Goal: Task Accomplishment & Management: Complete application form

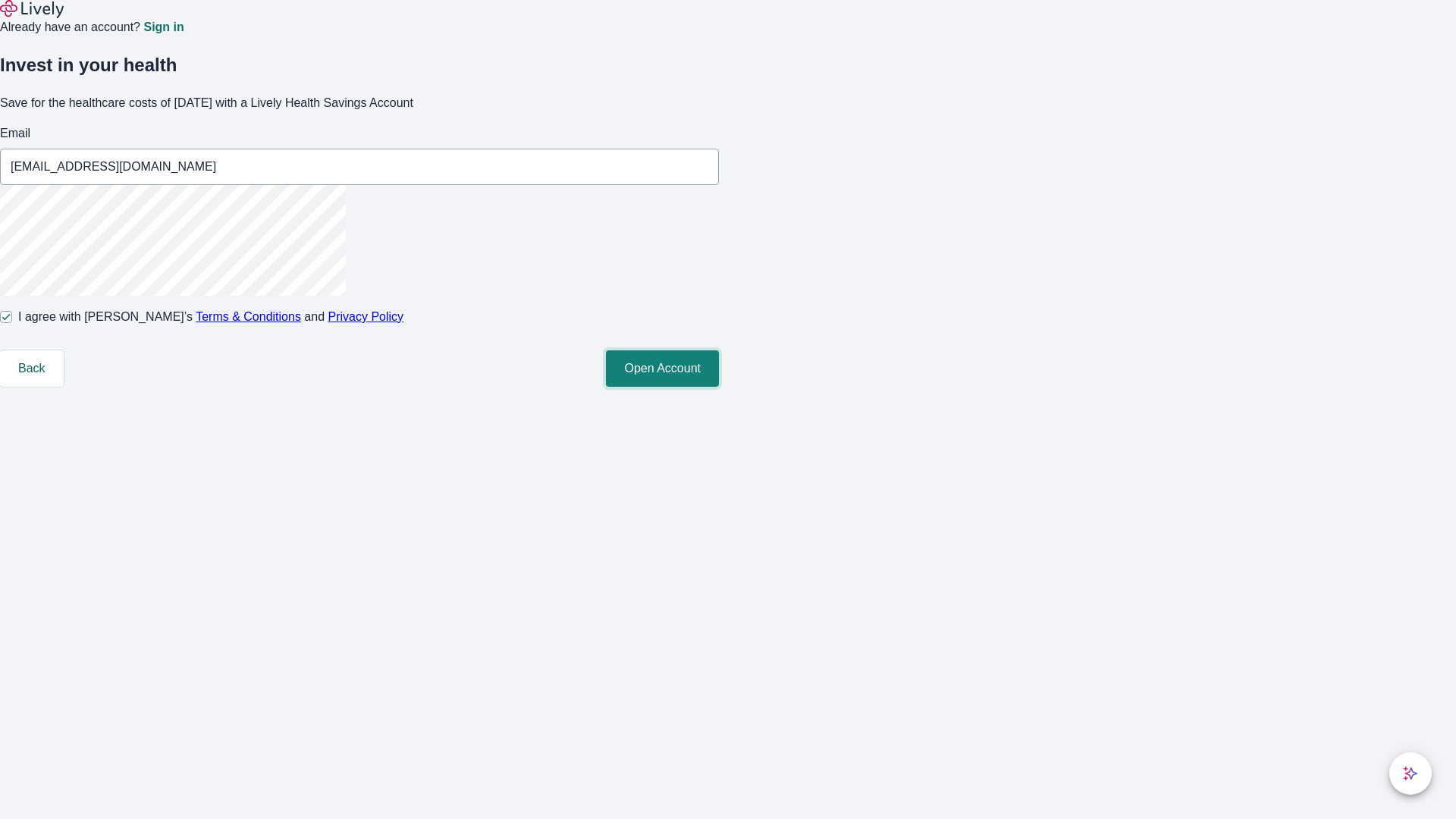
click at [719, 387] on button "Open Account" at bounding box center [662, 368] width 113 height 36
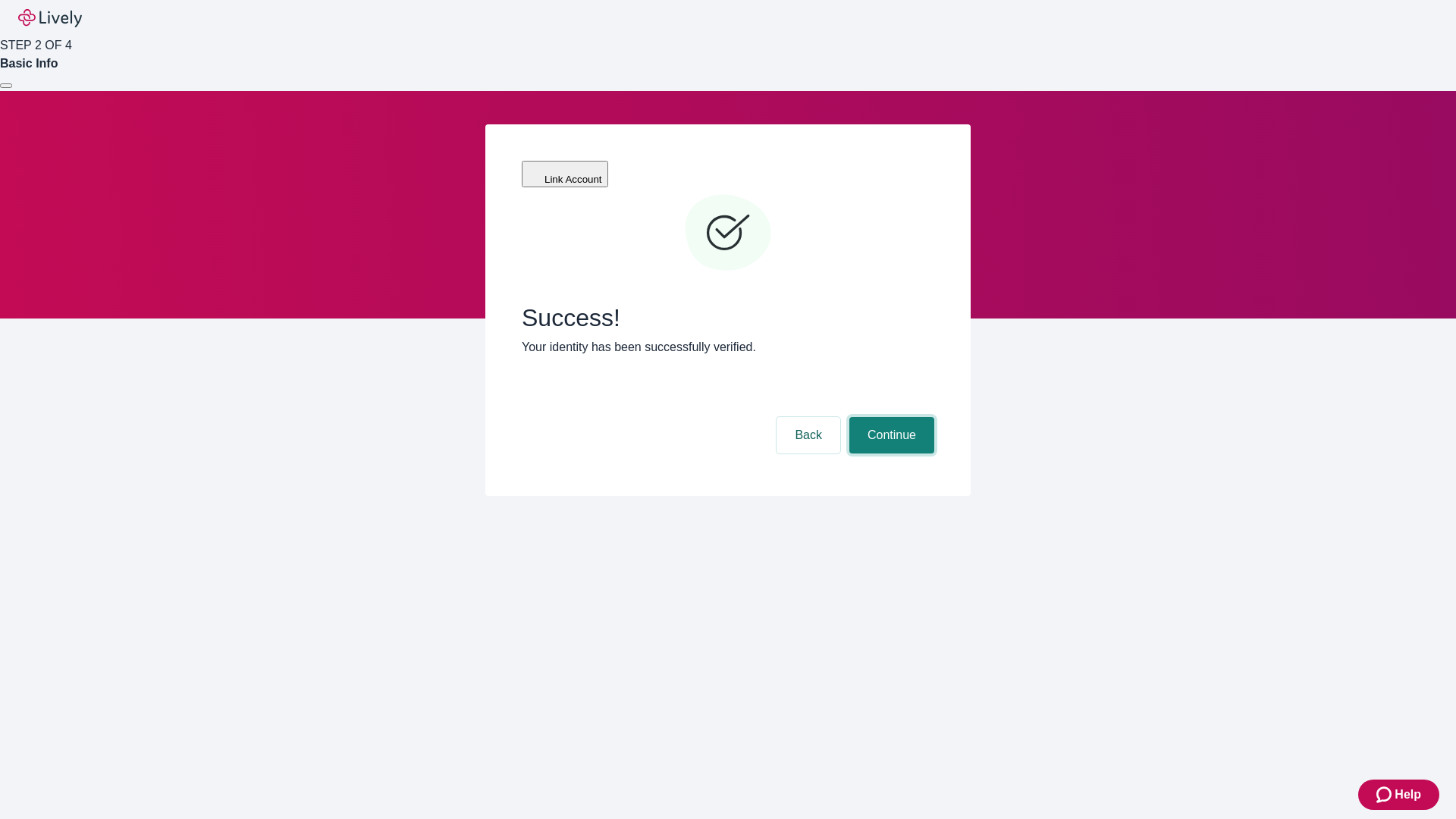
click at [890, 418] on button "Continue" at bounding box center [892, 435] width 85 height 36
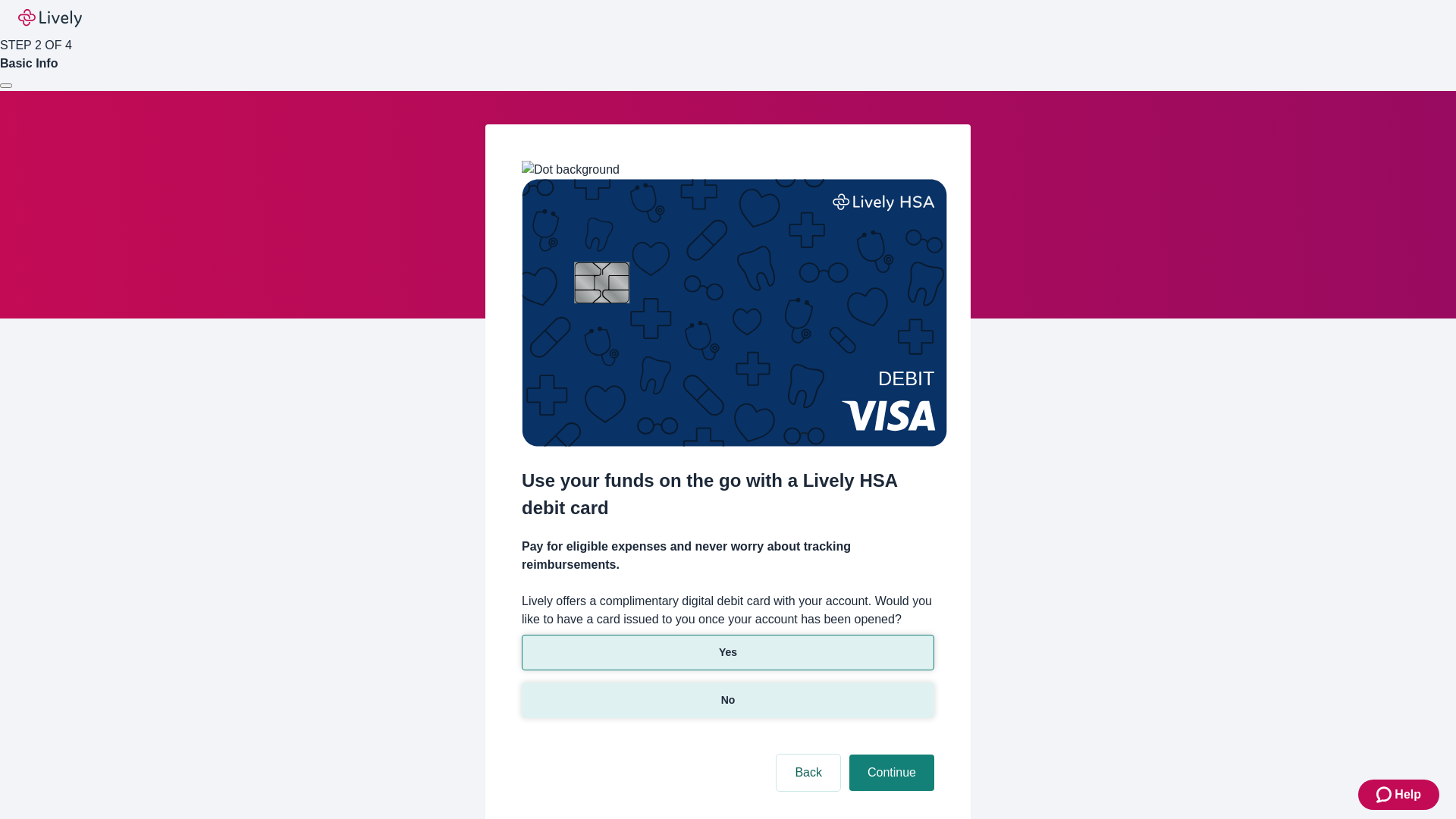
click at [728, 692] on p "No" at bounding box center [728, 700] width 15 height 16
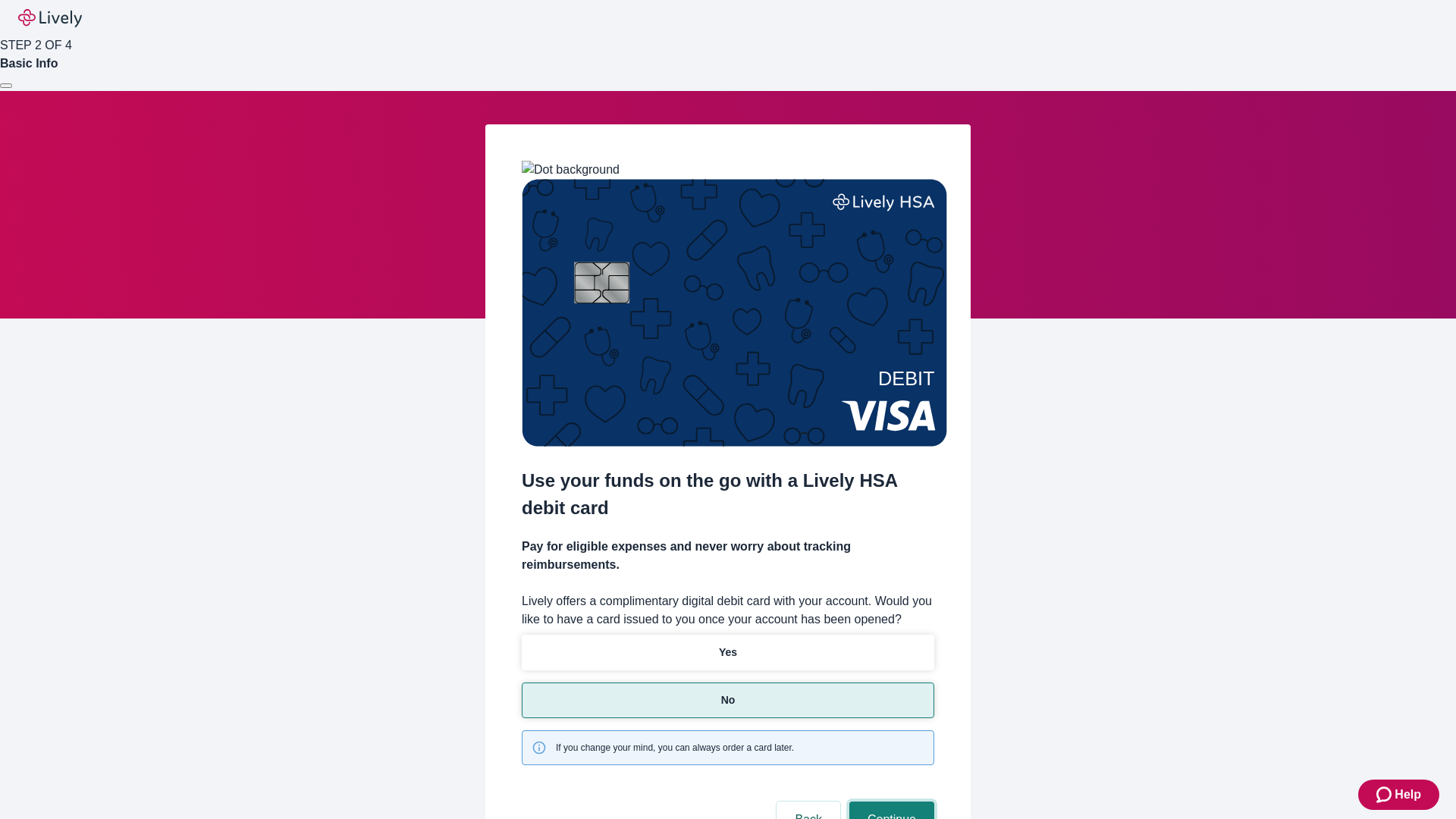
click at [890, 802] on button "Continue" at bounding box center [892, 820] width 85 height 36
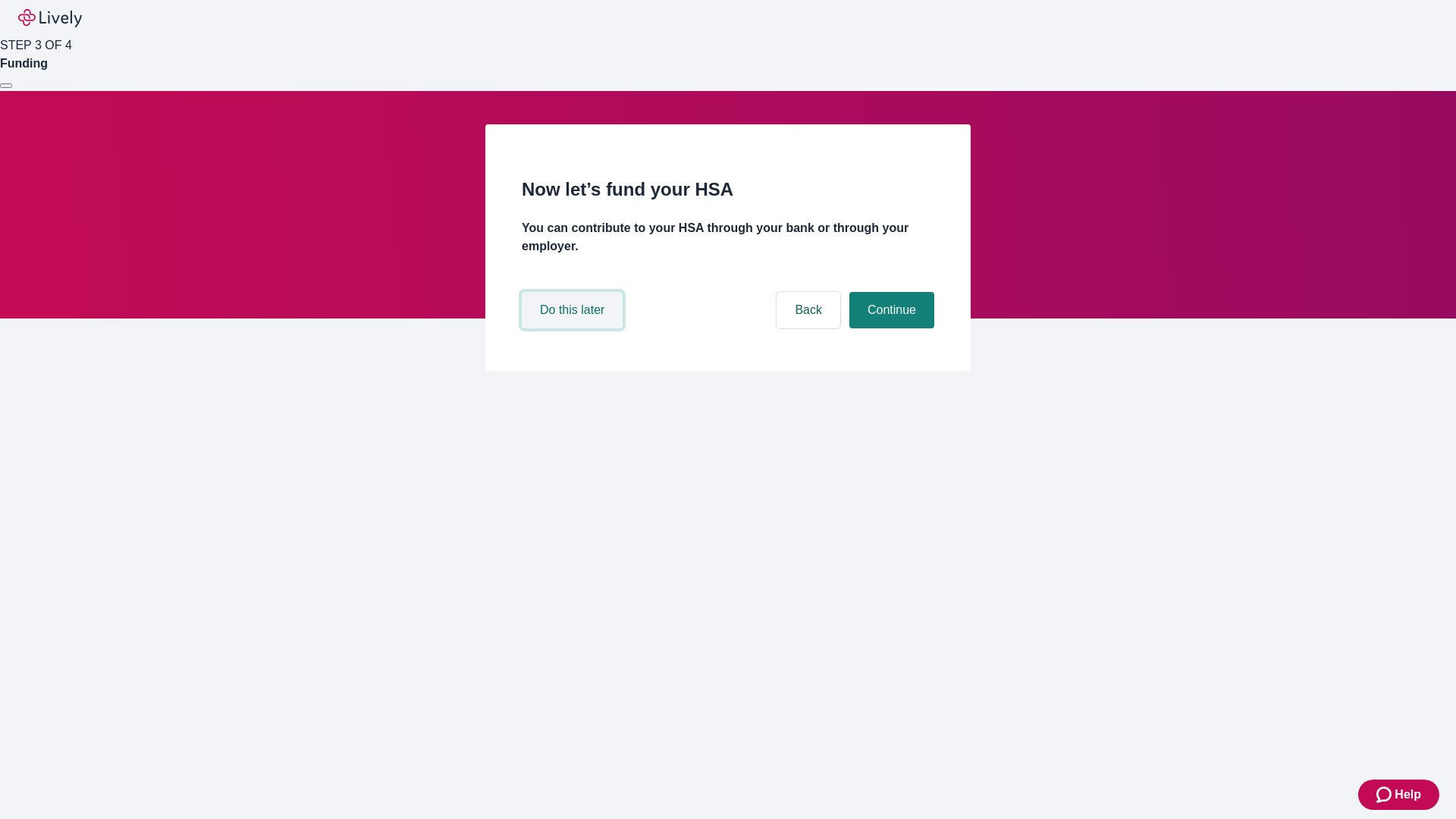
click at [574, 329] on button "Do this later" at bounding box center [572, 310] width 101 height 36
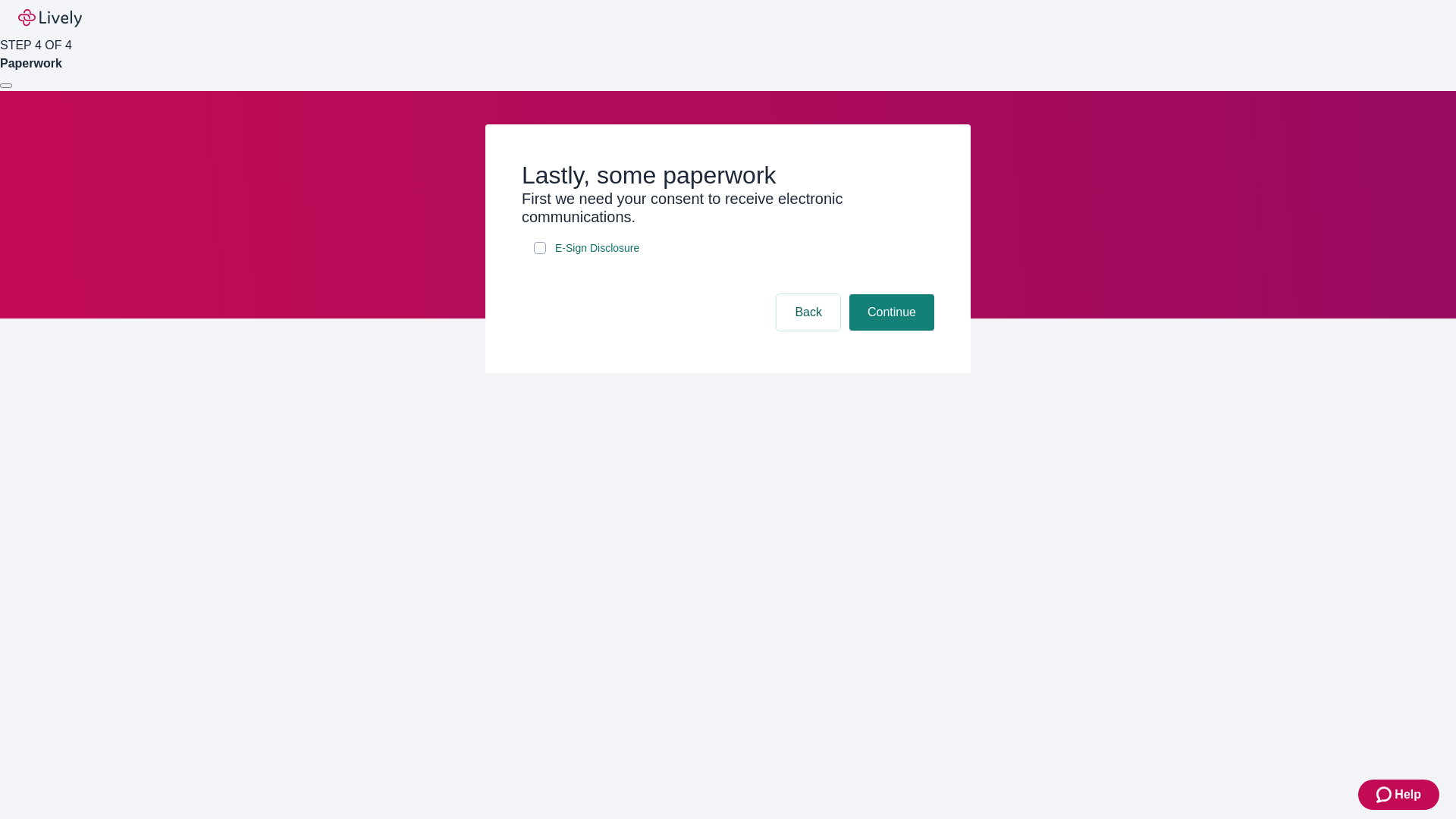
click at [540, 254] on input "E-Sign Disclosure" at bounding box center [540, 249] width 12 height 12
checkbox input "true"
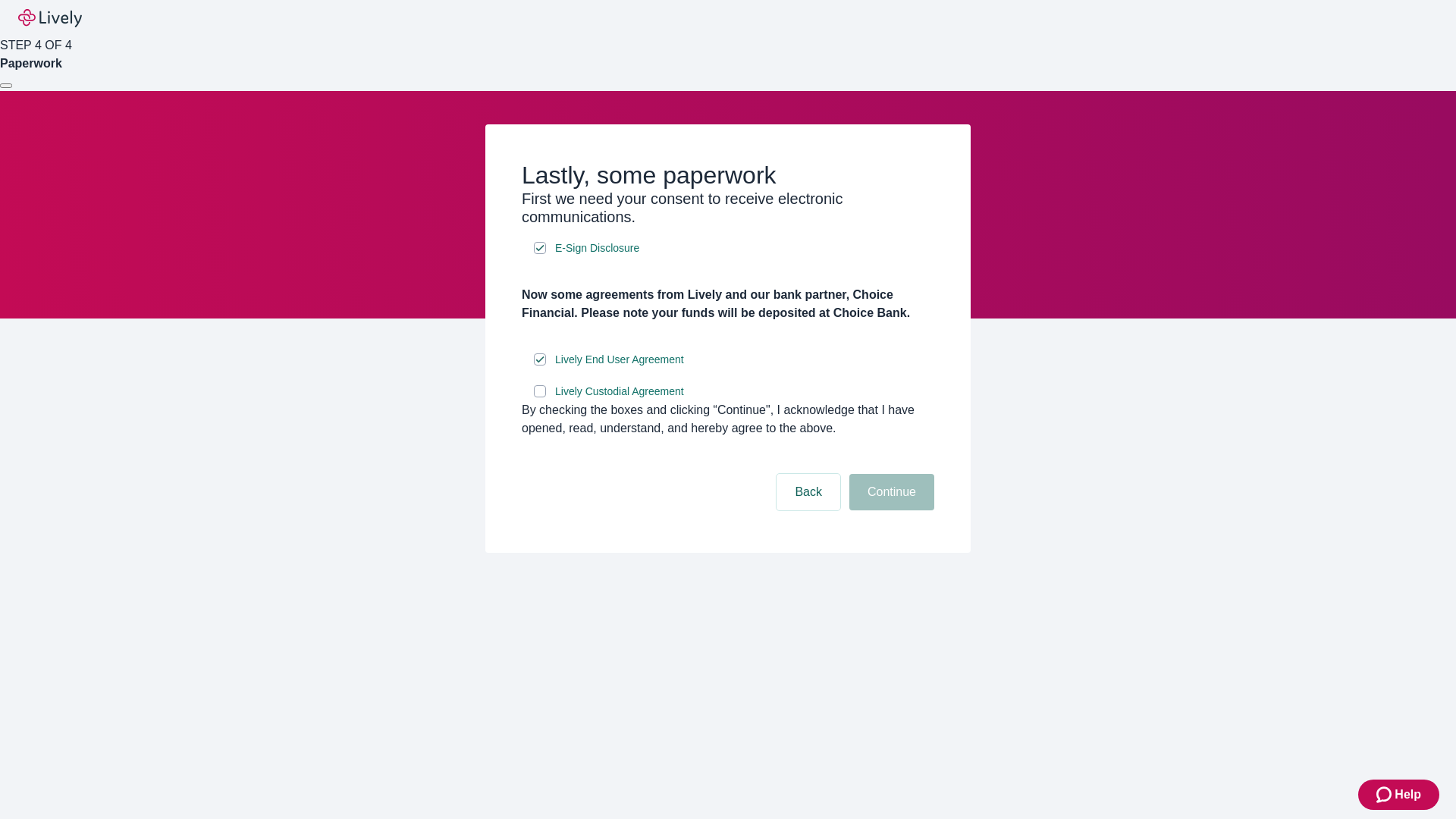
click at [540, 398] on input "Lively Custodial Agreement" at bounding box center [540, 391] width 12 height 12
checkbox input "true"
click at [890, 510] on button "Continue" at bounding box center [892, 492] width 85 height 36
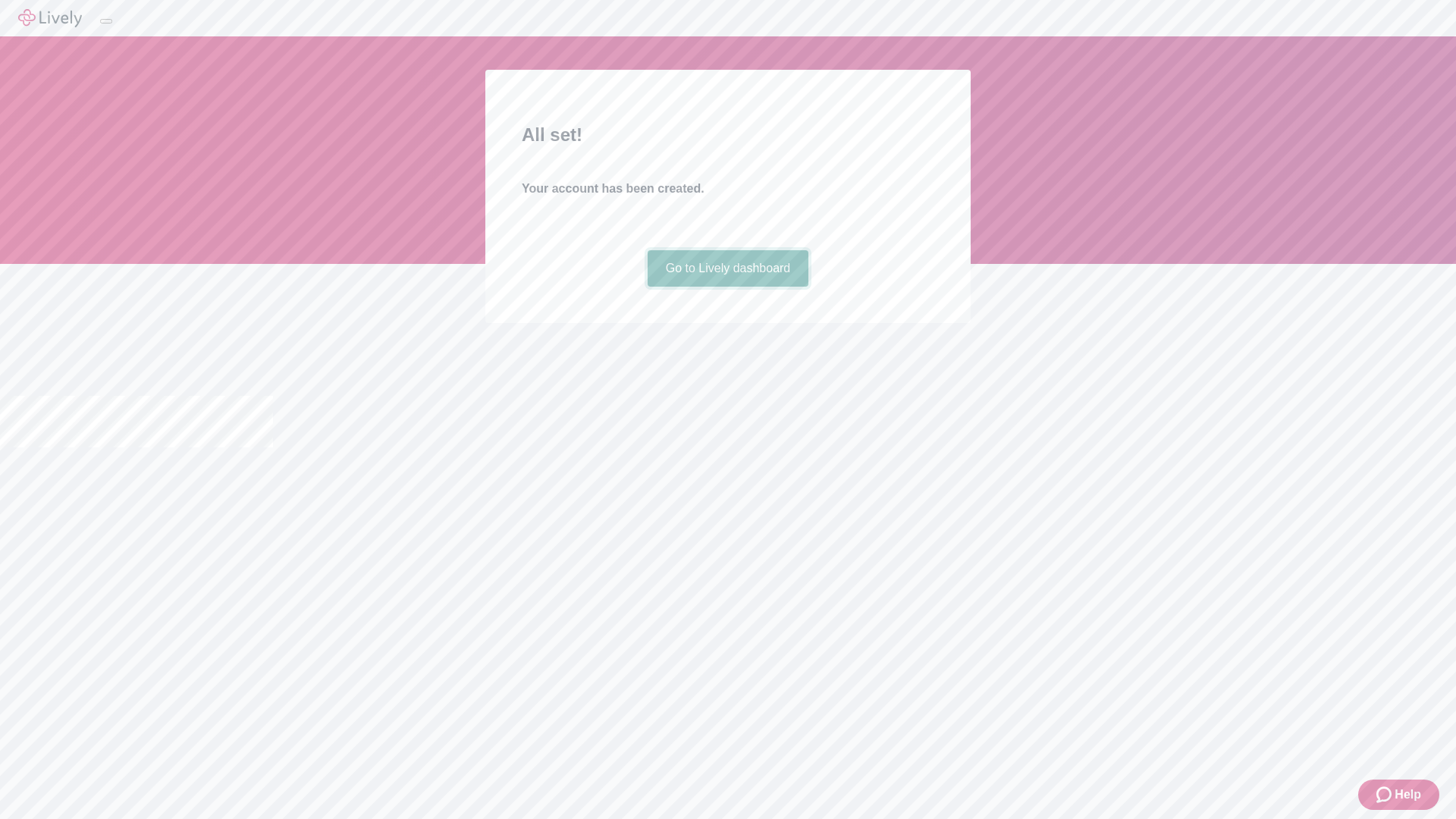
click at [728, 287] on link "Go to Lively dashboard" at bounding box center [728, 268] width 161 height 36
